Goal: Find specific page/section: Find specific page/section

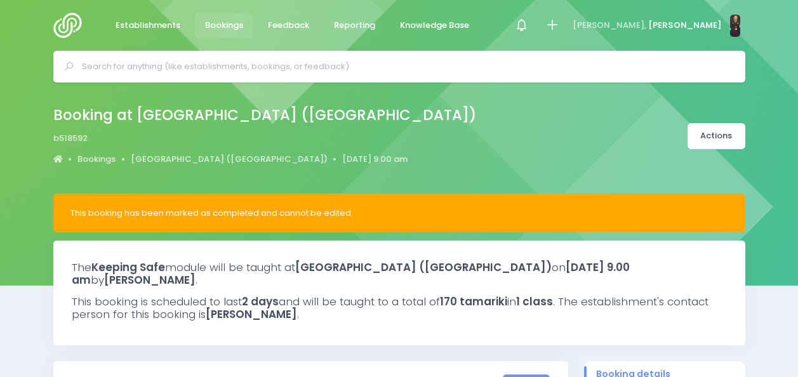
select select "5"
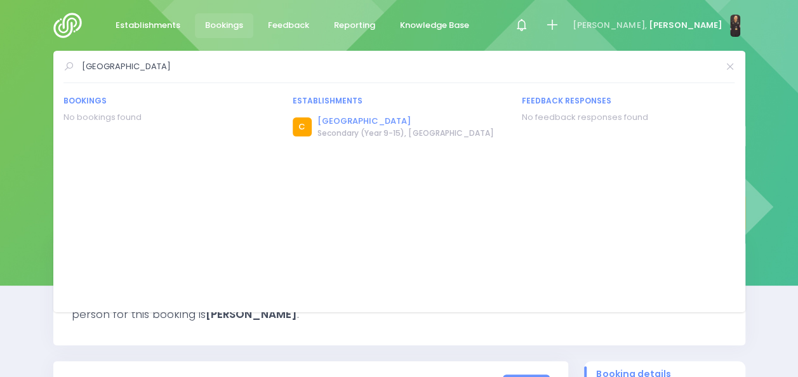
type input "fairfield college"
click at [336, 119] on link "Fairfield College" at bounding box center [405, 121] width 176 height 13
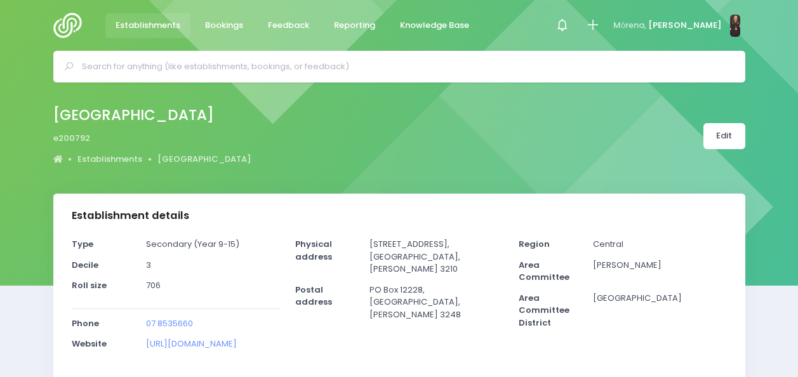
select select "5"
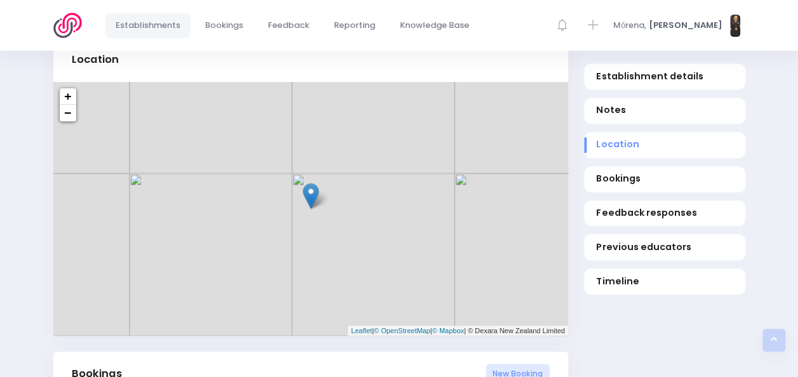
scroll to position [470, 0]
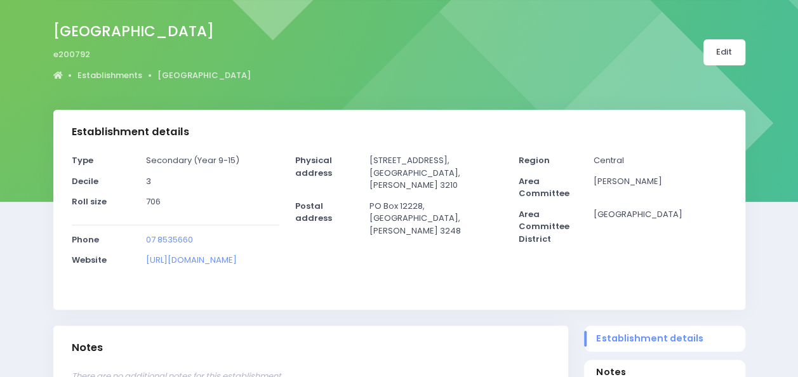
scroll to position [47, 0]
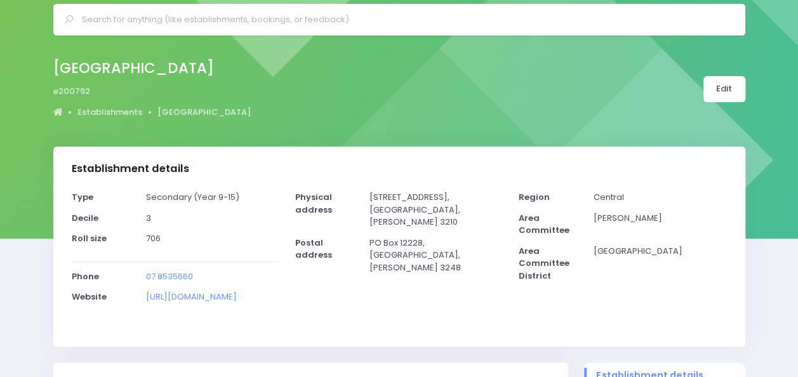
click at [222, 23] on input "text" at bounding box center [405, 19] width 646 height 19
type input "g"
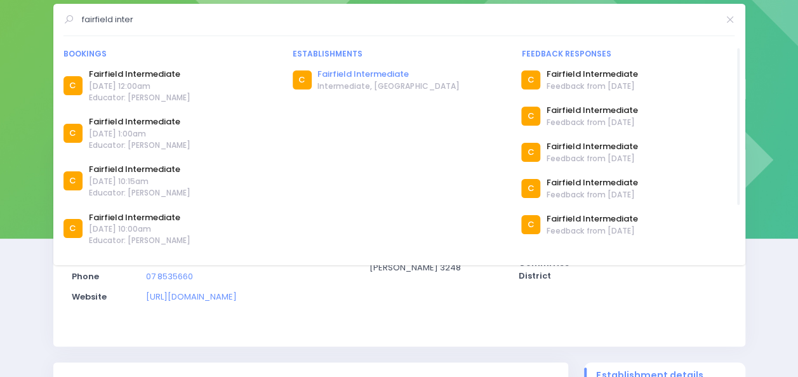
type input "fairfield inter"
click at [348, 75] on link "Fairfield Intermediate" at bounding box center [388, 74] width 142 height 13
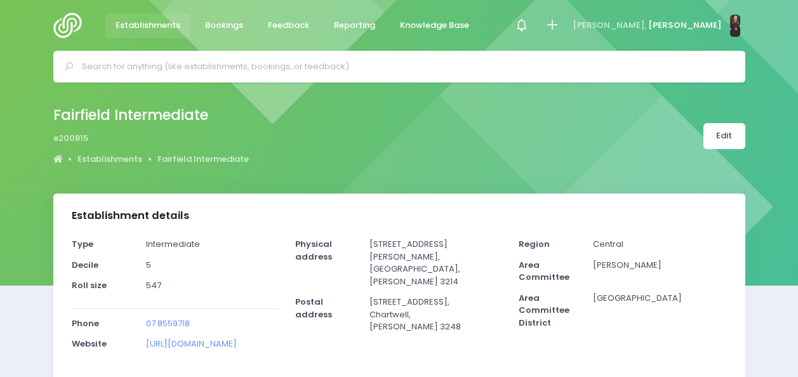
select select "5"
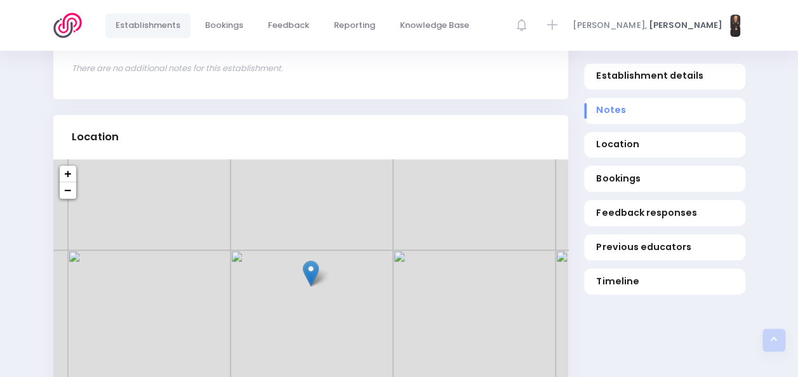
scroll to position [441, 0]
drag, startPoint x: 450, startPoint y: 276, endPoint x: 456, endPoint y: 409, distance: 134.1
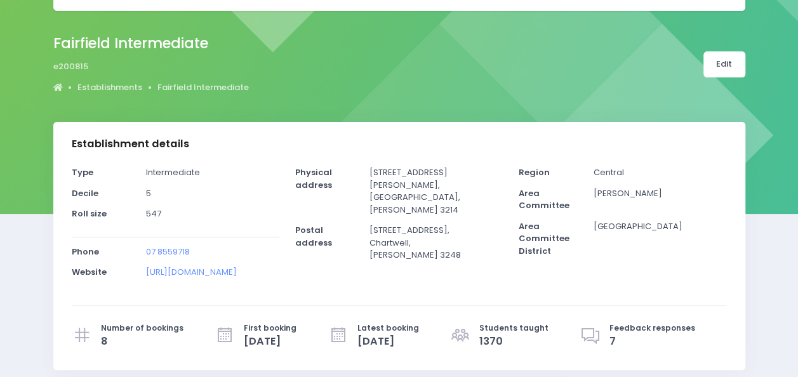
scroll to position [0, 0]
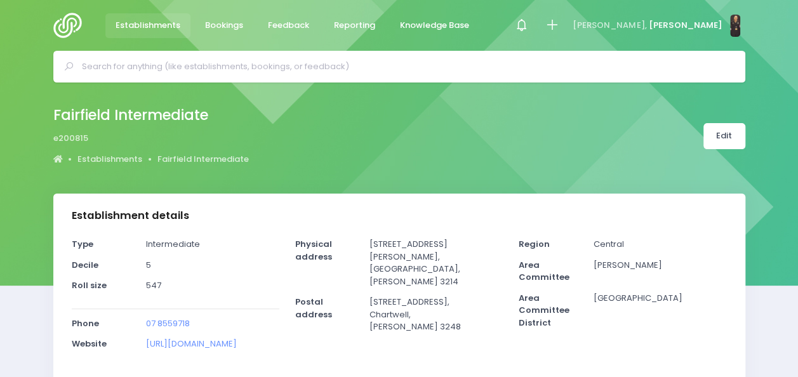
click at [274, 60] on input "text" at bounding box center [405, 66] width 646 height 19
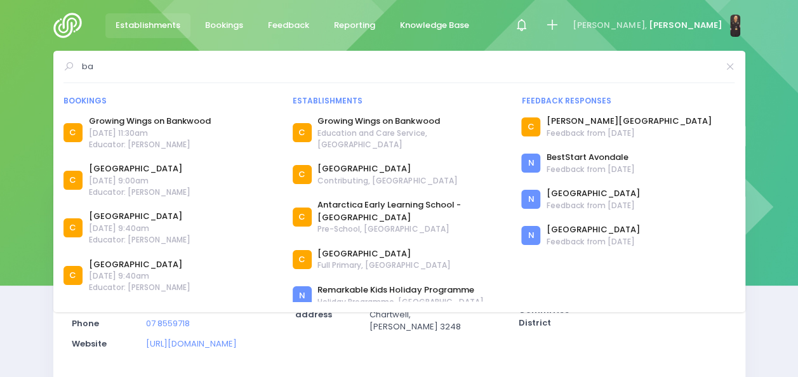
type input "b"
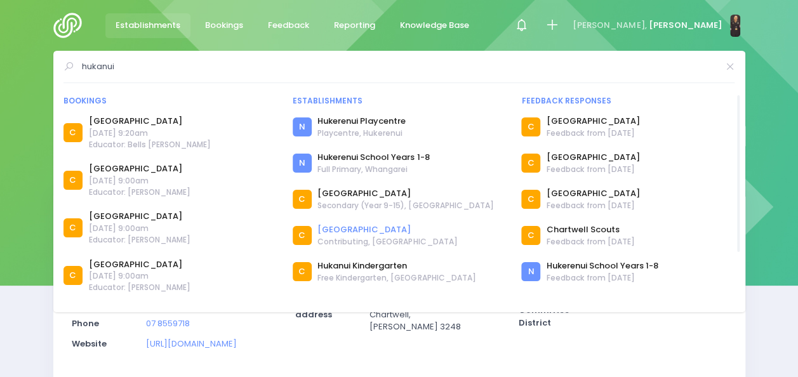
type input "hukanui"
click at [353, 230] on link "Hukanui Primary School" at bounding box center [387, 229] width 140 height 13
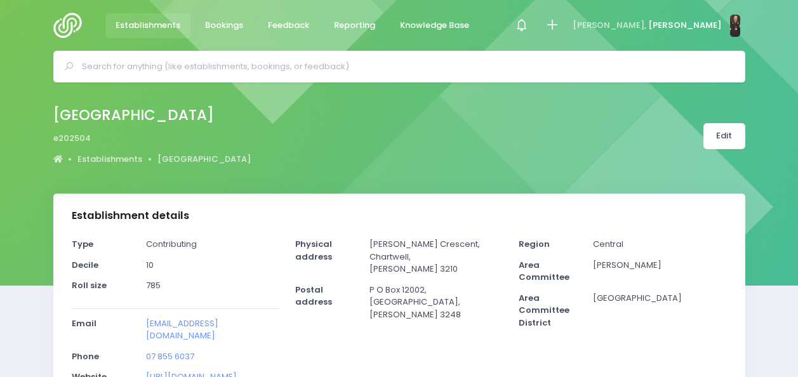
select select "5"
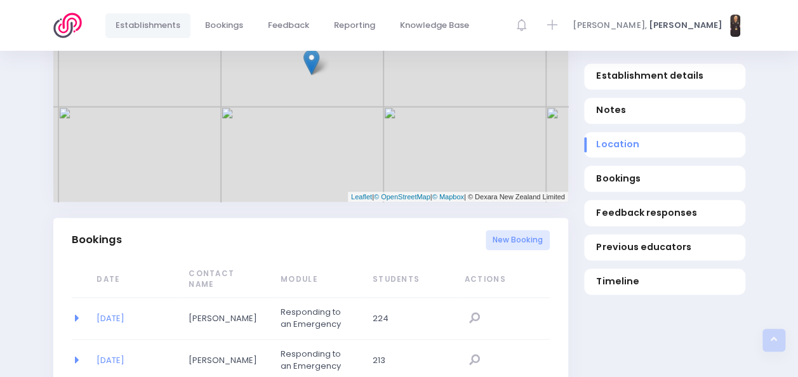
scroll to position [731, 0]
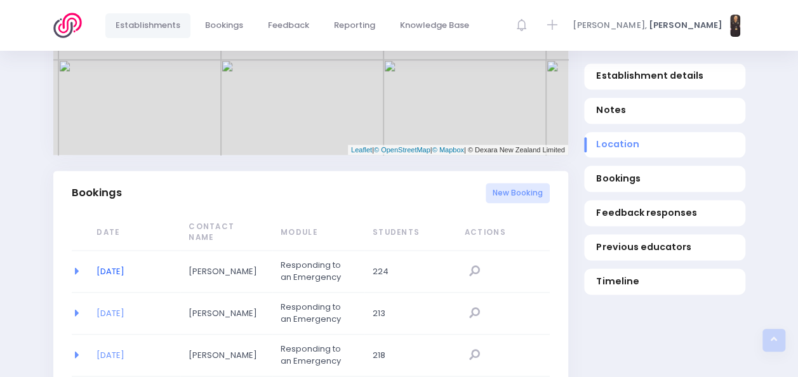
click at [124, 265] on link "[DATE]" at bounding box center [111, 271] width 28 height 12
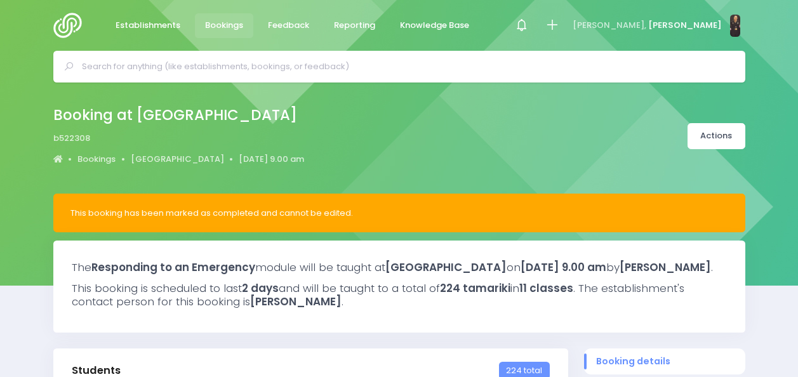
select select "5"
click at [425, 132] on div "Booking at Hukanui Primary School b522308 Bookings Hukanui Primary School 19 Au…" at bounding box center [399, 136] width 724 height 67
click at [382, 69] on input "text" at bounding box center [405, 66] width 646 height 19
